Goal: Transaction & Acquisition: Purchase product/service

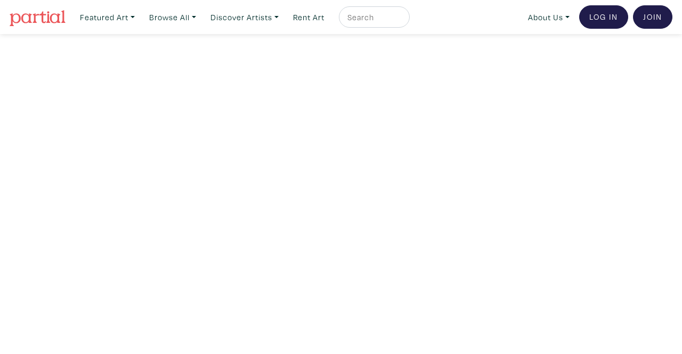
click at [370, 19] on input "text" at bounding box center [372, 17] width 53 height 13
type input "planet clare"
click at [402, 20] on button "submit" at bounding box center [402, 20] width 0 height 0
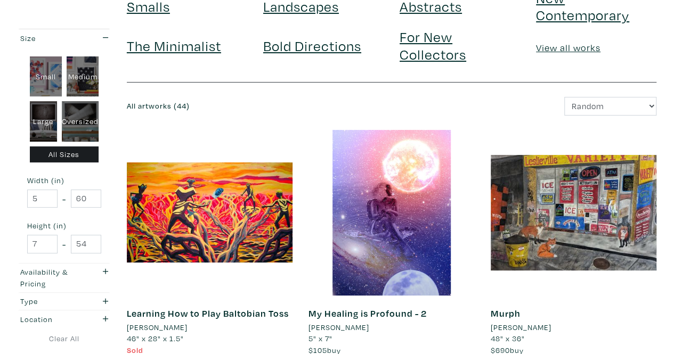
scroll to position [99, 0]
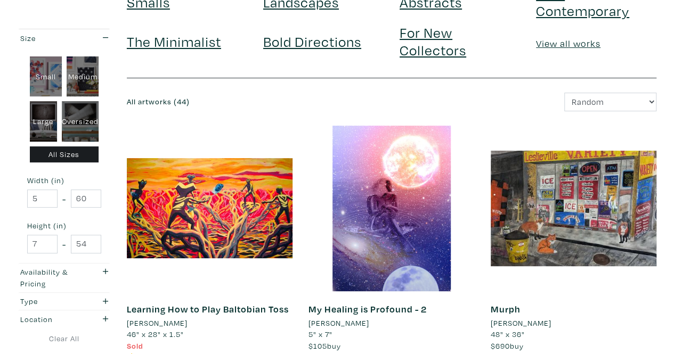
click at [556, 315] on div "Murph [PERSON_NAME] 48" x 36" $690 buy #animals #lettering #fox #[GEOGRAPHIC_DA…" at bounding box center [574, 327] width 166 height 72
click at [523, 323] on li "[PERSON_NAME]" at bounding box center [521, 324] width 61 height 12
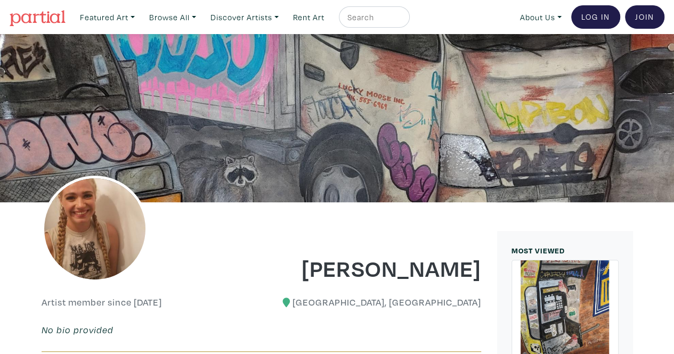
click at [0, 37] on div at bounding box center [337, 118] width 674 height 168
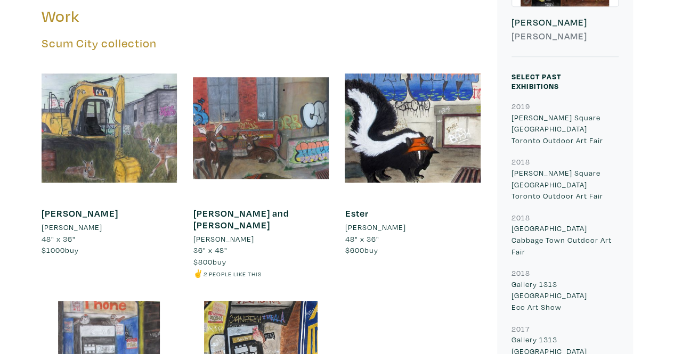
scroll to position [359, 0]
